Goal: Task Accomplishment & Management: Manage account settings

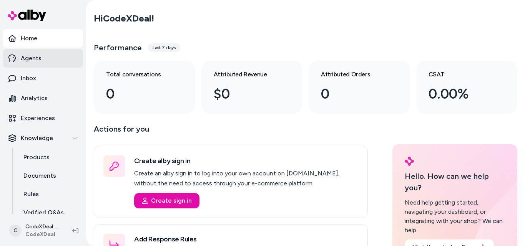
click at [46, 65] on link "Agents" at bounding box center [43, 58] width 80 height 18
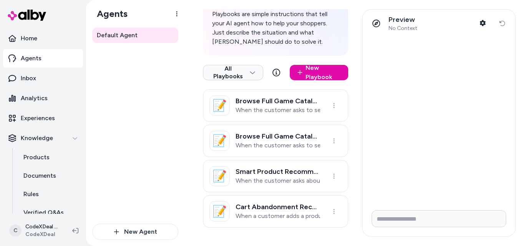
click at [39, 60] on p "Agents" at bounding box center [31, 58] width 21 height 9
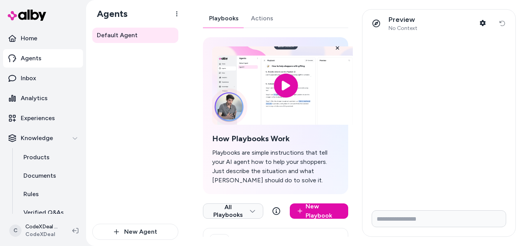
click at [260, 17] on link "Actions" at bounding box center [262, 18] width 35 height 18
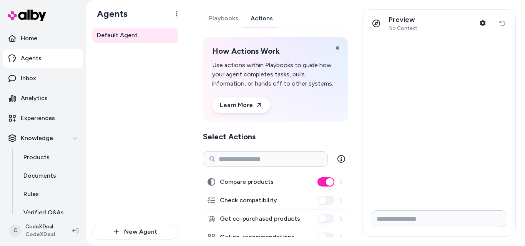
scroll to position [115, 0]
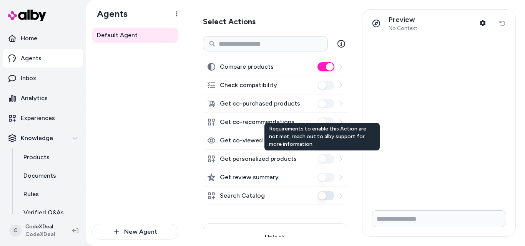
click at [319, 153] on div "Get personalized products Requirements to enable this Action are not met, reach…" at bounding box center [275, 159] width 145 height 18
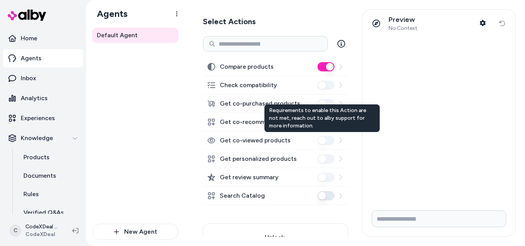
click at [314, 125] on div "Requirements to enable this Action are not met, reach out to alby support for m…" at bounding box center [322, 119] width 115 height 28
click at [313, 98] on div "Get co-purchased products" at bounding box center [275, 104] width 145 height 18
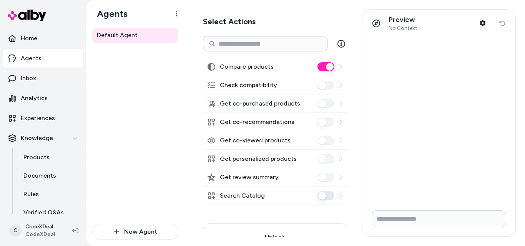
click at [312, 101] on div "Get co-purchased products" at bounding box center [275, 104] width 145 height 18
click at [320, 116] on div "Get co-recommendations" at bounding box center [275, 122] width 145 height 18
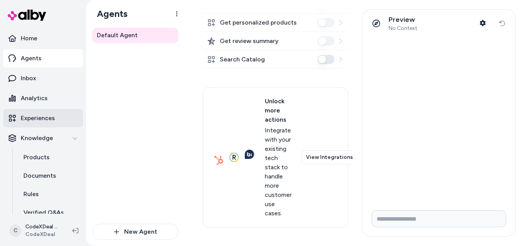
click at [52, 124] on link "Experiences" at bounding box center [43, 118] width 80 height 18
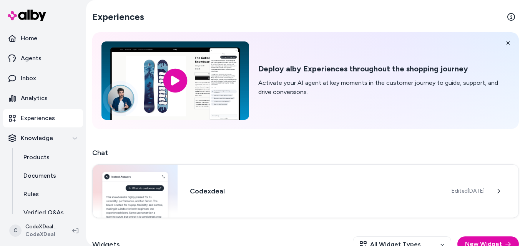
scroll to position [81, 0]
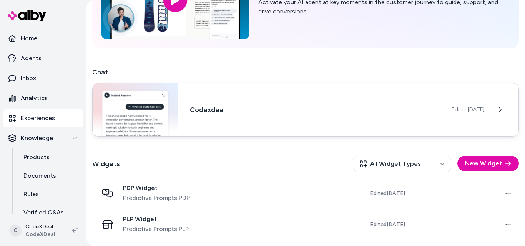
click at [452, 111] on span "Edited [DATE]" at bounding box center [468, 110] width 33 height 8
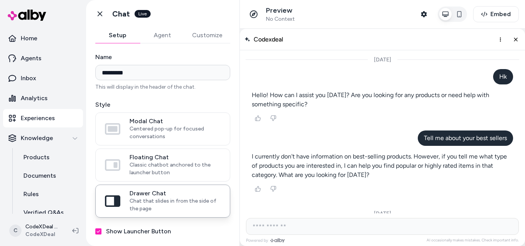
scroll to position [163, 0]
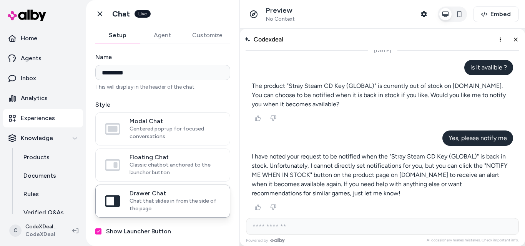
click at [158, 41] on button "Agent" at bounding box center [162, 35] width 45 height 15
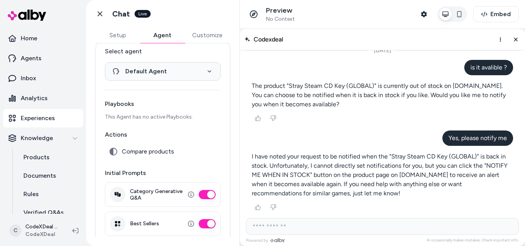
scroll to position [0, 0]
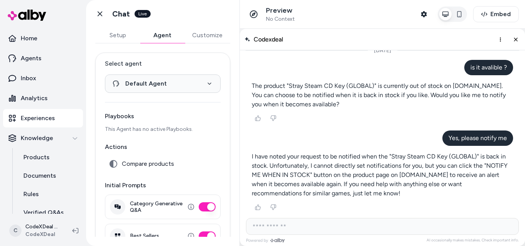
click at [126, 39] on button "Setup" at bounding box center [117, 35] width 45 height 15
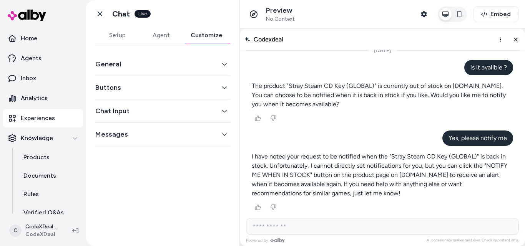
click at [209, 28] on button "Customize" at bounding box center [206, 35] width 47 height 15
click at [219, 86] on button "Buttons" at bounding box center [162, 87] width 135 height 11
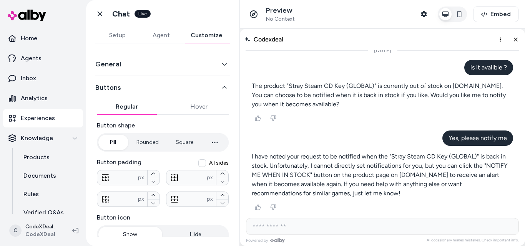
click at [222, 86] on icon "button" at bounding box center [224, 87] width 5 height 5
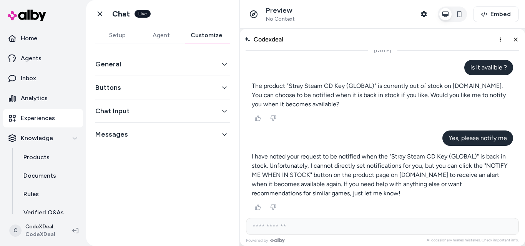
click at [219, 86] on button "Buttons" at bounding box center [162, 87] width 135 height 11
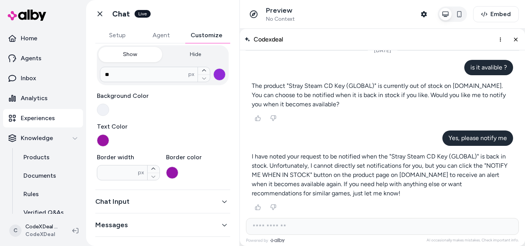
scroll to position [142, 0]
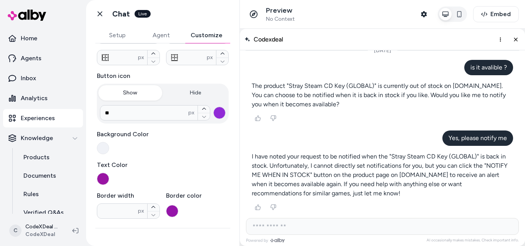
click at [192, 87] on button "Hide" at bounding box center [196, 92] width 64 height 15
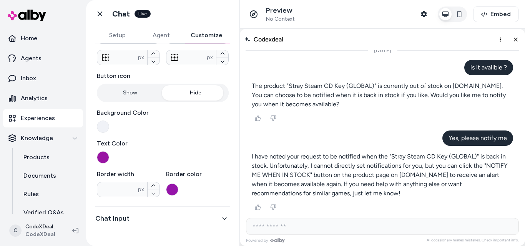
click at [129, 93] on button "Show" at bounding box center [130, 92] width 64 height 15
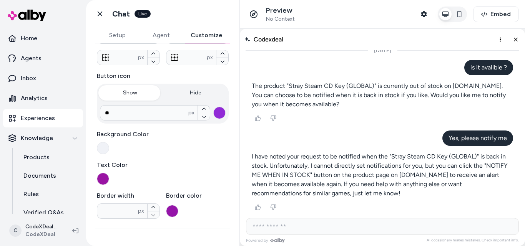
scroll to position [27, 0]
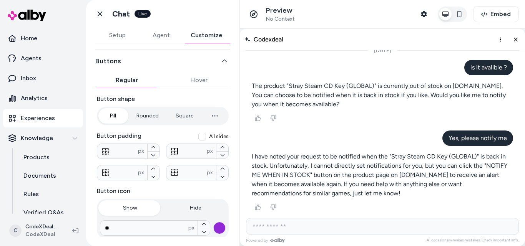
click at [190, 80] on button "Hover" at bounding box center [199, 80] width 60 height 15
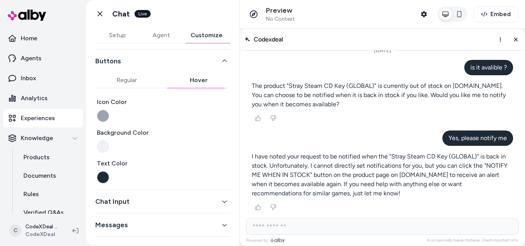
click at [134, 77] on button "Regular" at bounding box center [127, 80] width 60 height 15
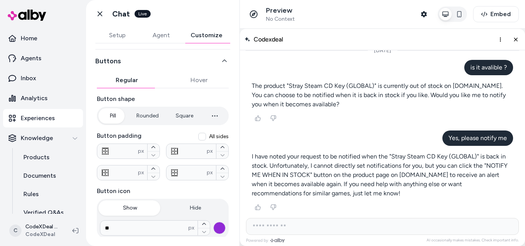
click at [204, 77] on button "Hover" at bounding box center [199, 80] width 60 height 15
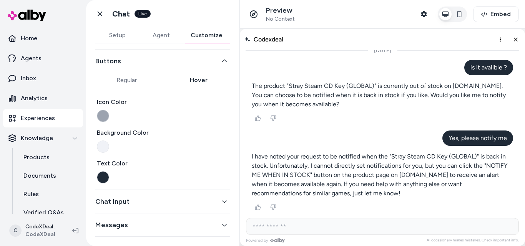
click at [99, 115] on button "button" at bounding box center [103, 116] width 12 height 12
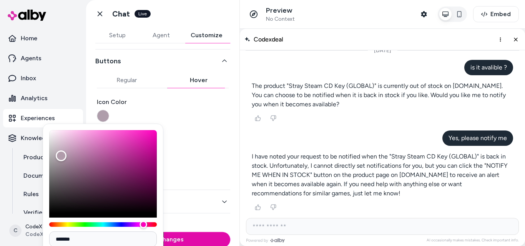
click at [143, 223] on div "Hue" at bounding box center [103, 225] width 108 height 5
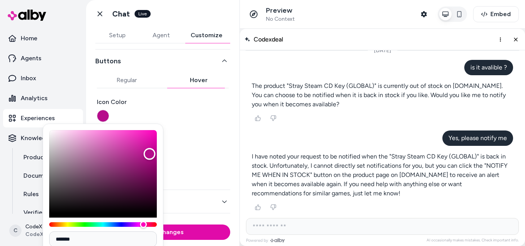
click at [150, 154] on div "Color" at bounding box center [103, 171] width 108 height 83
click at [148, 170] on div "Color" at bounding box center [103, 171] width 108 height 83
click at [144, 138] on div "Color" at bounding box center [103, 171] width 108 height 83
type input "*******"
click at [131, 140] on div "Color" at bounding box center [103, 171] width 108 height 83
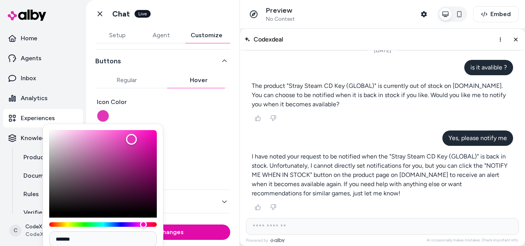
click at [218, 166] on label "Text Color" at bounding box center [163, 163] width 132 height 9
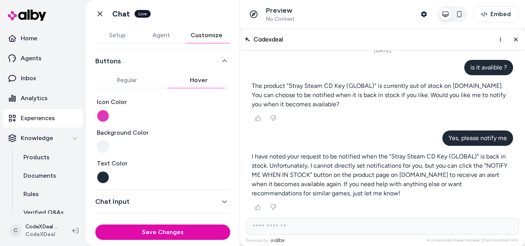
click at [167, 230] on button "Save Changes" at bounding box center [162, 232] width 135 height 15
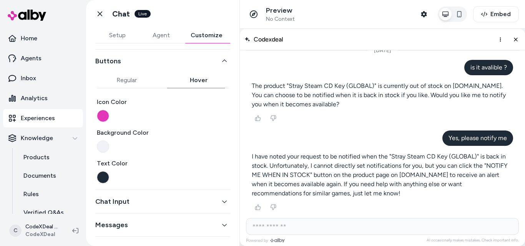
click at [138, 78] on button "Regular" at bounding box center [127, 80] width 60 height 15
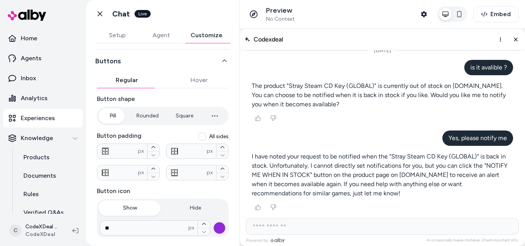
click at [182, 118] on button "Square" at bounding box center [184, 115] width 33 height 15
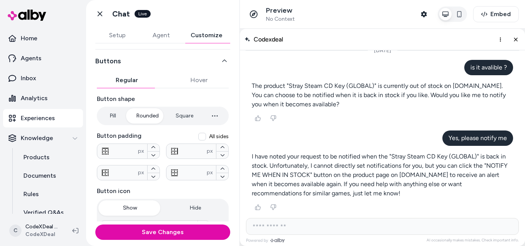
click at [155, 116] on button "Rounded" at bounding box center [148, 115] width 38 height 15
click at [197, 114] on button "Square" at bounding box center [184, 115] width 33 height 15
click at [212, 116] on icon "button" at bounding box center [214, 116] width 5 height 1
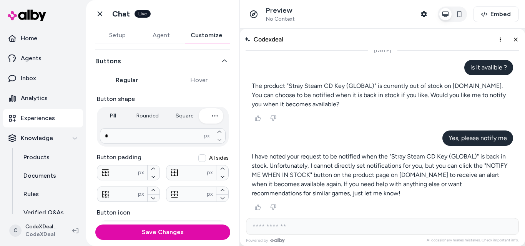
click at [212, 116] on icon "button" at bounding box center [214, 116] width 5 height 1
type input "*"
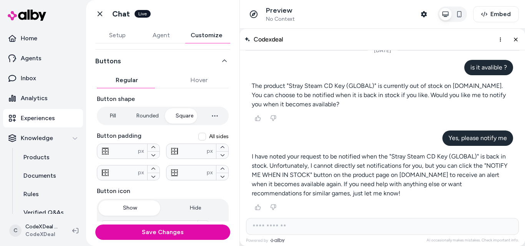
click at [186, 112] on button "Square" at bounding box center [184, 115] width 33 height 15
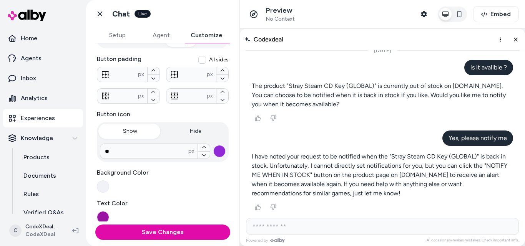
scroll to position [65, 0]
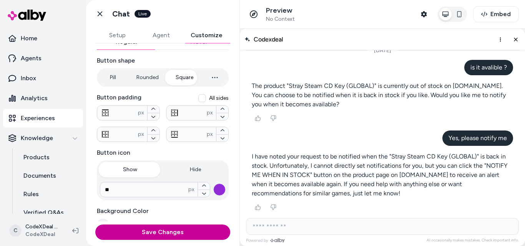
click at [188, 233] on button "Save Changes" at bounding box center [162, 232] width 135 height 15
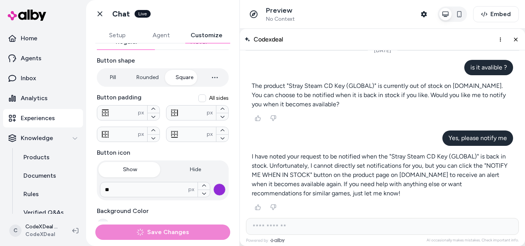
scroll to position [0, 0]
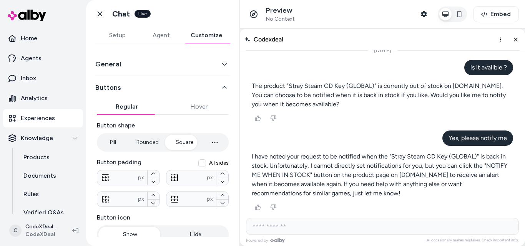
click at [113, 15] on h1 "Chat" at bounding box center [121, 14] width 18 height 10
click at [99, 11] on icon at bounding box center [100, 14] width 8 height 8
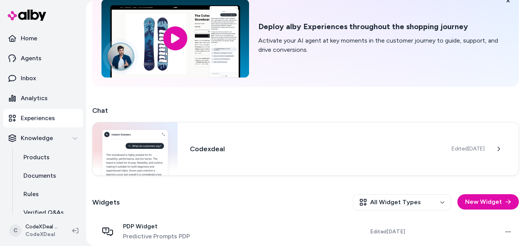
scroll to position [81, 0]
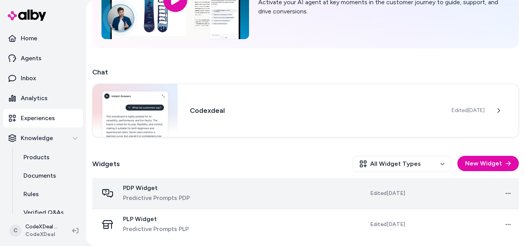
click at [156, 188] on span "PDP Widget" at bounding box center [156, 189] width 67 height 8
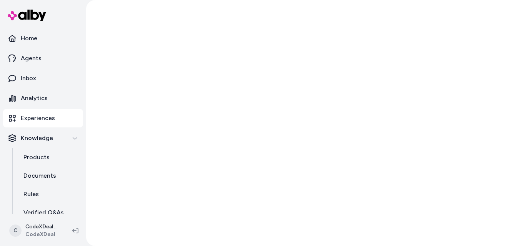
click at [145, 196] on div at bounding box center [305, 123] width 439 height 246
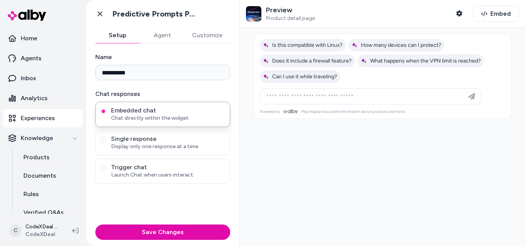
click at [211, 38] on button "Customize" at bounding box center [208, 35] width 46 height 15
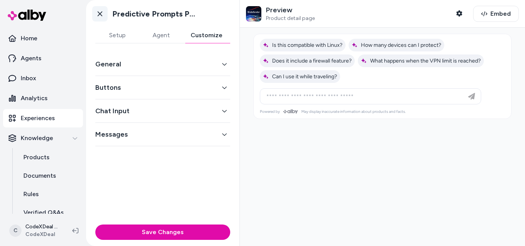
click at [98, 12] on icon at bounding box center [100, 14] width 5 height 5
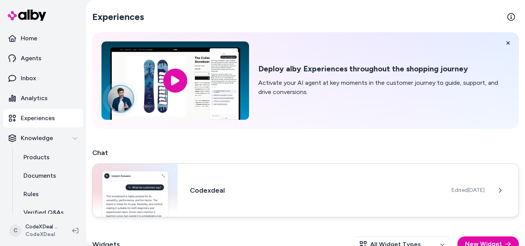
click at [245, 183] on div "Codexdeal Edited [DATE]" at bounding box center [305, 191] width 427 height 54
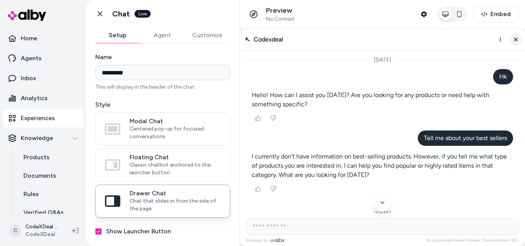
click at [515, 35] on button "Close chat" at bounding box center [515, 39] width 13 height 13
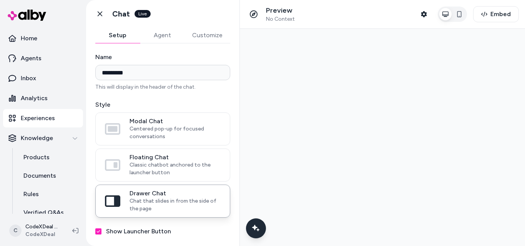
click at [171, 38] on button "Agent" at bounding box center [162, 35] width 45 height 15
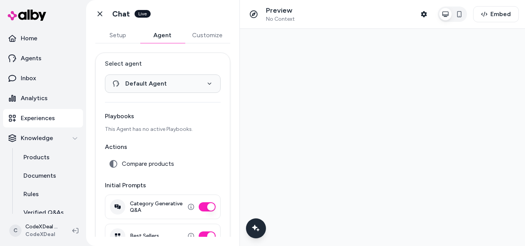
click at [145, 163] on span "Compare products" at bounding box center [148, 164] width 52 height 8
click at [210, 33] on button "Customize" at bounding box center [208, 35] width 46 height 15
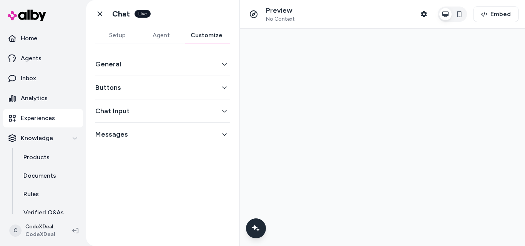
click at [219, 135] on button "Messages" at bounding box center [162, 134] width 135 height 11
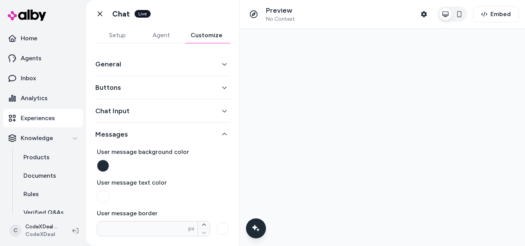
click at [222, 135] on icon "button" at bounding box center [224, 134] width 5 height 2
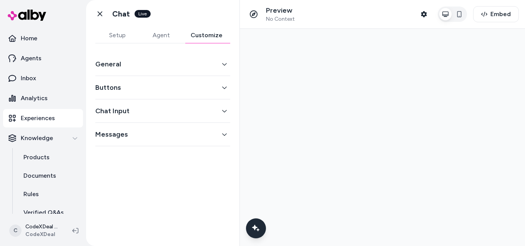
click at [191, 109] on button "Chat Input" at bounding box center [162, 111] width 135 height 11
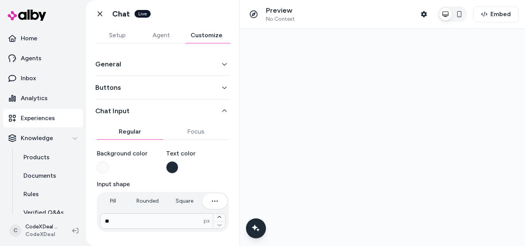
click at [169, 167] on button "button" at bounding box center [172, 167] width 12 height 12
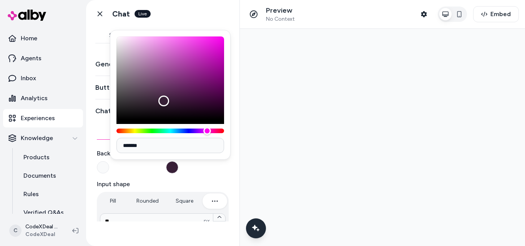
click at [207, 132] on div "Hue" at bounding box center [170, 131] width 108 height 5
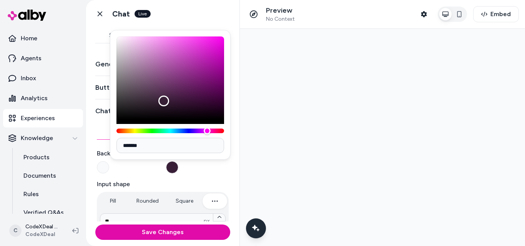
click at [199, 127] on div at bounding box center [170, 85] width 108 height 97
click at [201, 132] on div "Hue" at bounding box center [170, 131] width 108 height 5
click at [208, 132] on div "Hue" at bounding box center [170, 131] width 108 height 5
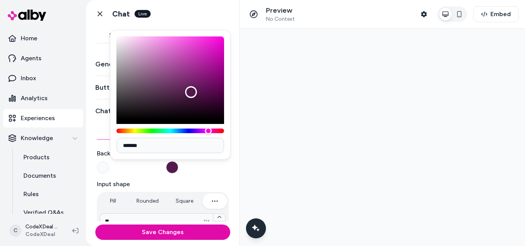
click at [191, 92] on div "Color" at bounding box center [170, 78] width 108 height 83
click at [205, 47] on div "Color" at bounding box center [170, 78] width 108 height 83
click at [201, 80] on div "Color" at bounding box center [170, 78] width 108 height 83
click at [209, 108] on div "Color" at bounding box center [170, 78] width 108 height 83
type input "*******"
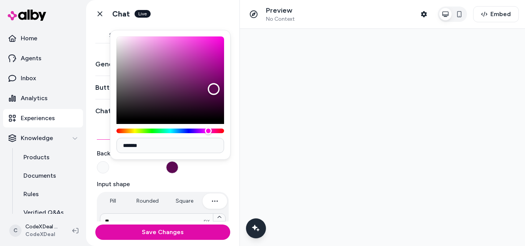
click at [214, 89] on div "Color" at bounding box center [170, 78] width 108 height 83
click at [229, 168] on div "**********" at bounding box center [162, 132] width 153 height 178
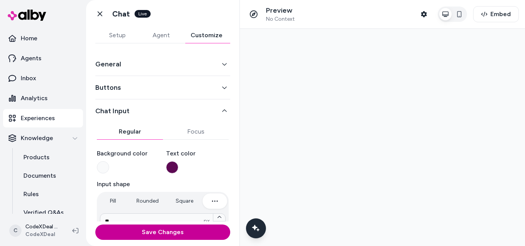
click at [183, 233] on button "Save Changes" at bounding box center [162, 232] width 135 height 15
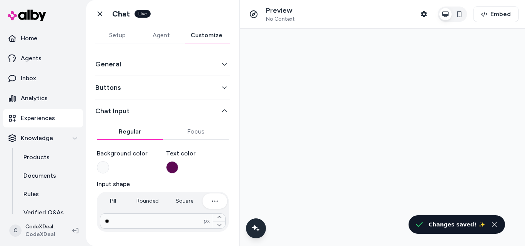
click at [203, 130] on button "Focus" at bounding box center [196, 131] width 66 height 15
click at [111, 133] on button "Regular" at bounding box center [130, 131] width 66 height 15
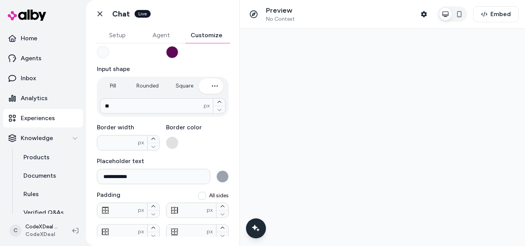
scroll to position [150, 0]
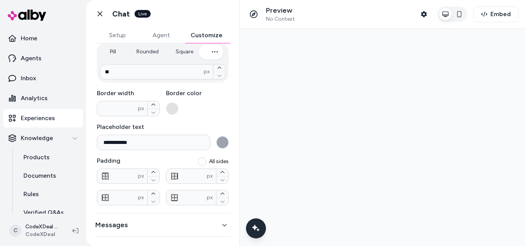
click at [218, 141] on button "button" at bounding box center [222, 142] width 12 height 12
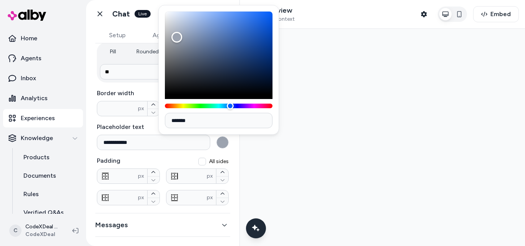
click at [242, 145] on div at bounding box center [382, 138] width 285 height 218
click at [255, 230] on icon "Chat with our AI assistant" at bounding box center [256, 228] width 5 height 5
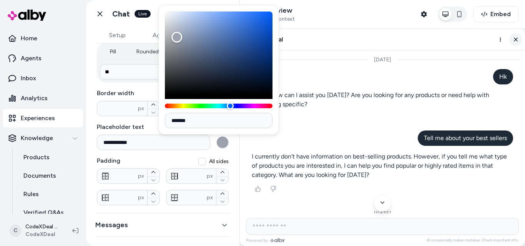
click at [516, 38] on icon "Close chat" at bounding box center [516, 39] width 7 height 7
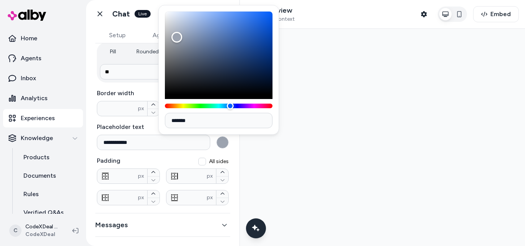
scroll to position [0, 0]
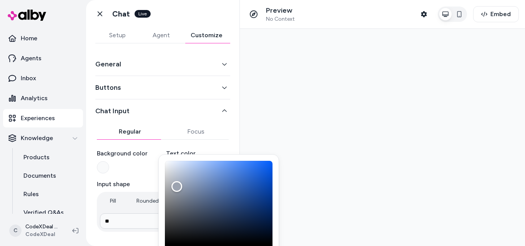
drag, startPoint x: 203, startPoint y: 93, endPoint x: 203, endPoint y: 99, distance: 5.8
click at [203, 99] on div "Buttons" at bounding box center [162, 87] width 135 height 23
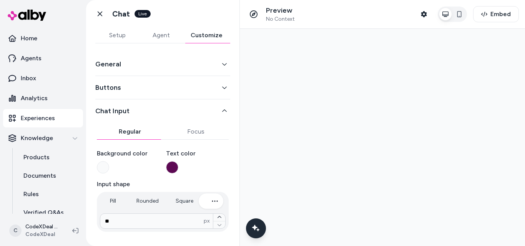
click at [209, 76] on div "Buttons" at bounding box center [162, 87] width 135 height 23
click at [222, 91] on button "Buttons" at bounding box center [162, 87] width 135 height 11
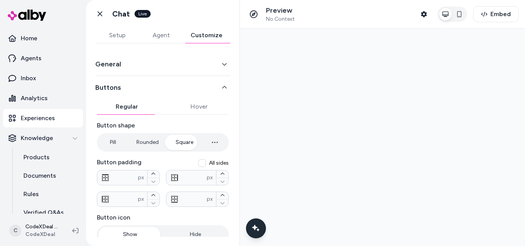
click at [117, 140] on button "Pill" at bounding box center [112, 142] width 29 height 15
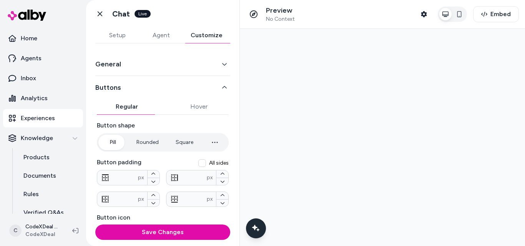
click at [116, 140] on button "Pill" at bounding box center [112, 142] width 29 height 15
click at [210, 140] on icon "button" at bounding box center [214, 142] width 9 height 9
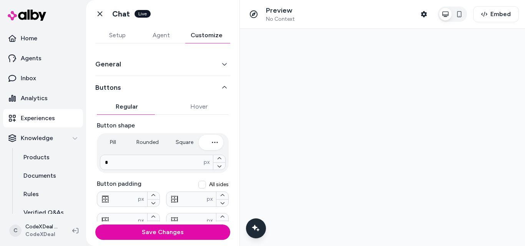
click at [210, 140] on icon "button" at bounding box center [214, 142] width 9 height 9
click at [198, 186] on button "All sides" at bounding box center [202, 185] width 8 height 8
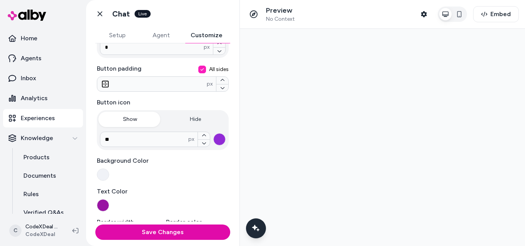
scroll to position [77, 0]
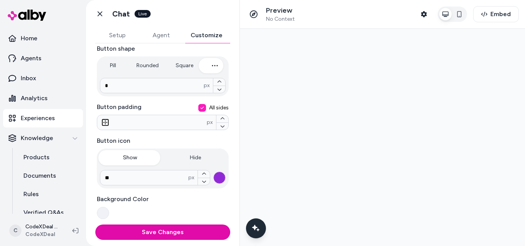
click at [200, 108] on button "All sides" at bounding box center [202, 108] width 8 height 8
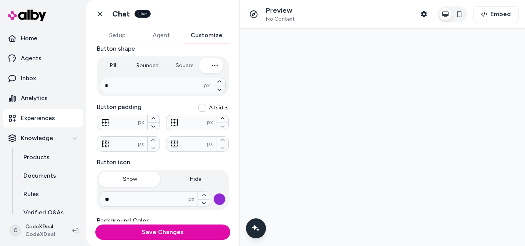
scroll to position [0, 0]
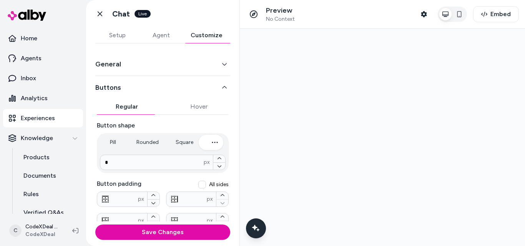
type input "*"
click at [147, 145] on button "Rounded" at bounding box center [148, 142] width 38 height 15
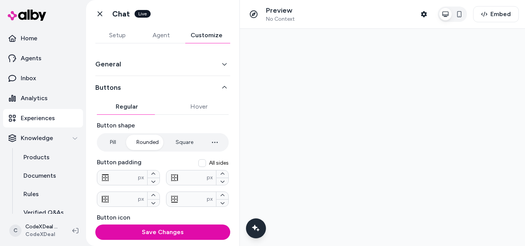
click at [146, 139] on button "Rounded" at bounding box center [148, 142] width 38 height 15
click at [199, 61] on button "General" at bounding box center [162, 64] width 135 height 11
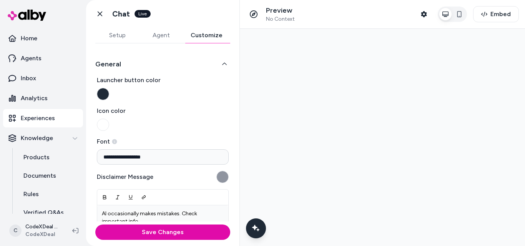
click at [106, 91] on button "Launcher button color" at bounding box center [103, 94] width 12 height 12
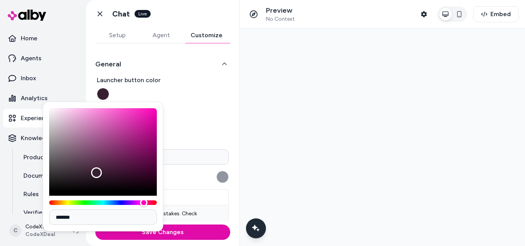
click at [144, 202] on div "Hue" at bounding box center [103, 203] width 108 height 5
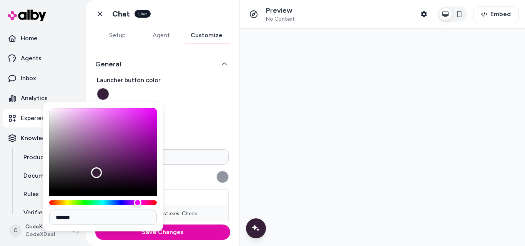
click at [138, 203] on div "Hue" at bounding box center [103, 203] width 108 height 5
drag, startPoint x: 96, startPoint y: 171, endPoint x: 120, endPoint y: 166, distance: 23.8
click at [120, 166] on div "Color" at bounding box center [120, 166] width 12 height 12
drag, startPoint x: 120, startPoint y: 166, endPoint x: 99, endPoint y: 149, distance: 26.5
click at [100, 150] on div "Color" at bounding box center [102, 151] width 12 height 12
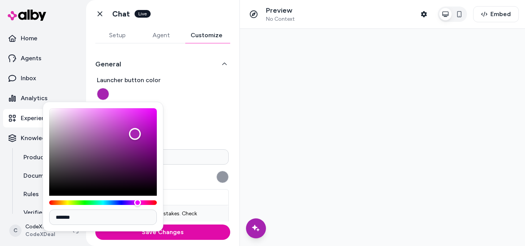
type input "*******"
drag, startPoint x: 99, startPoint y: 149, endPoint x: 135, endPoint y: 135, distance: 38.8
click at [135, 135] on div "Color" at bounding box center [135, 135] width 12 height 12
click at [220, 100] on label "Launcher button color" at bounding box center [163, 88] width 132 height 25
click at [109, 100] on button "Launcher button color" at bounding box center [103, 94] width 12 height 12
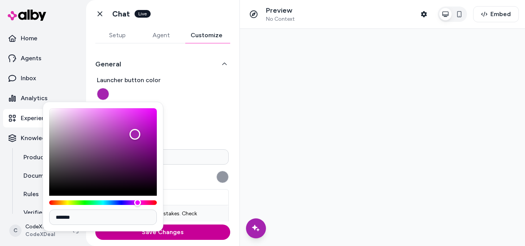
click at [174, 235] on button "Save Changes" at bounding box center [162, 232] width 135 height 15
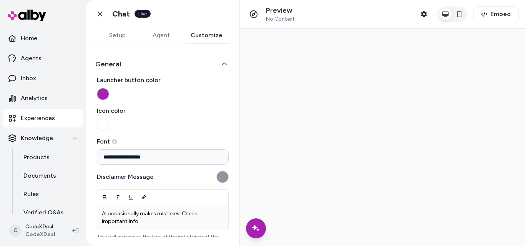
scroll to position [38, 0]
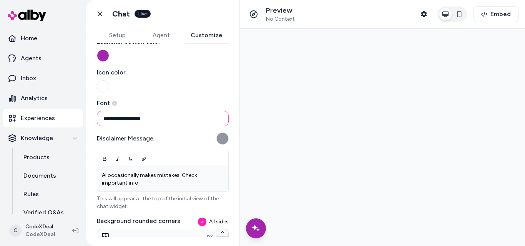
click at [196, 121] on input "**********" at bounding box center [163, 118] width 132 height 15
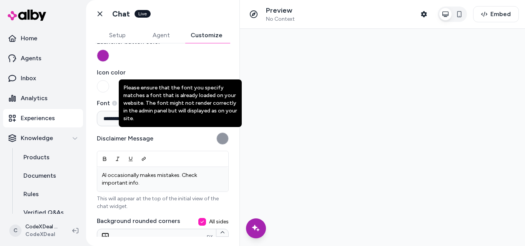
click at [339, 105] on div at bounding box center [382, 138] width 285 height 218
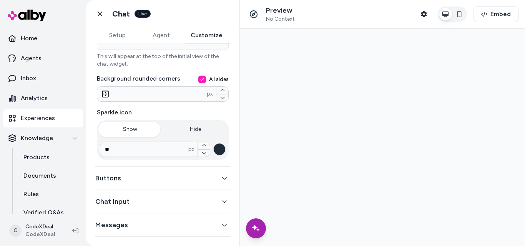
scroll to position [0, 0]
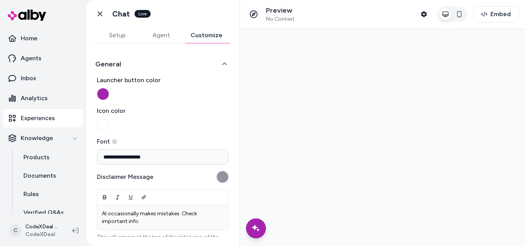
click at [215, 60] on button "General" at bounding box center [162, 64] width 135 height 11
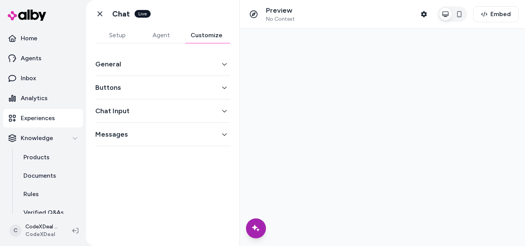
click at [223, 87] on icon "button" at bounding box center [224, 88] width 5 height 2
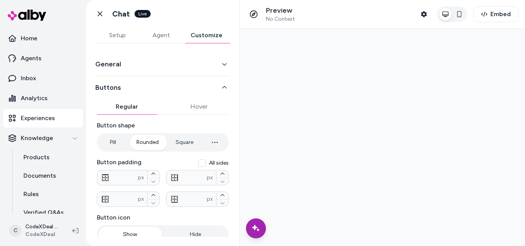
click at [222, 93] on div "Buttons Regular Hover Button shape Pill Rounded Square * px Button padding All …" at bounding box center [162, 223] width 135 height 294
click at [223, 85] on button "Buttons" at bounding box center [162, 87] width 135 height 11
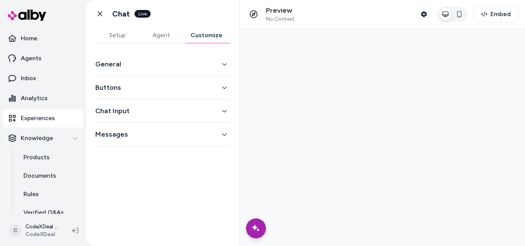
drag, startPoint x: 222, startPoint y: 63, endPoint x: 221, endPoint y: 76, distance: 12.7
click at [221, 76] on div "General Buttons Chat Input Messages" at bounding box center [162, 100] width 135 height 94
click at [219, 62] on button "General" at bounding box center [162, 64] width 135 height 11
